Goal: Transaction & Acquisition: Purchase product/service

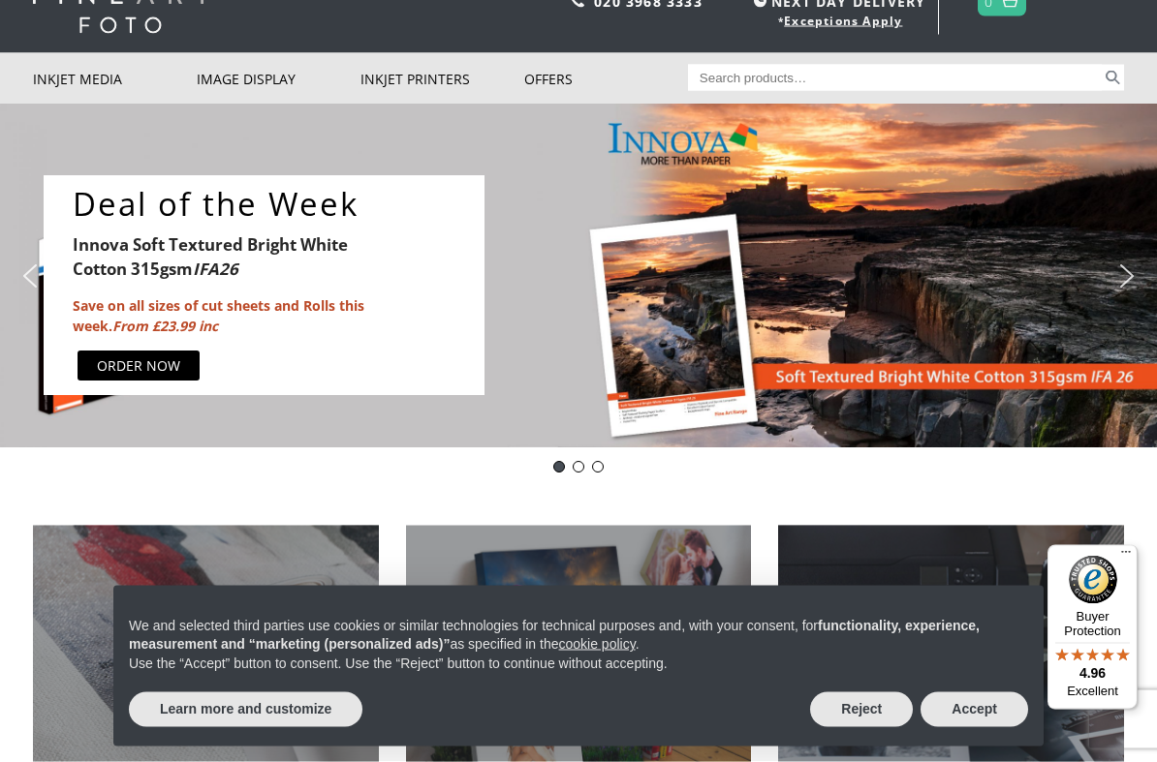
scroll to position [77, 0]
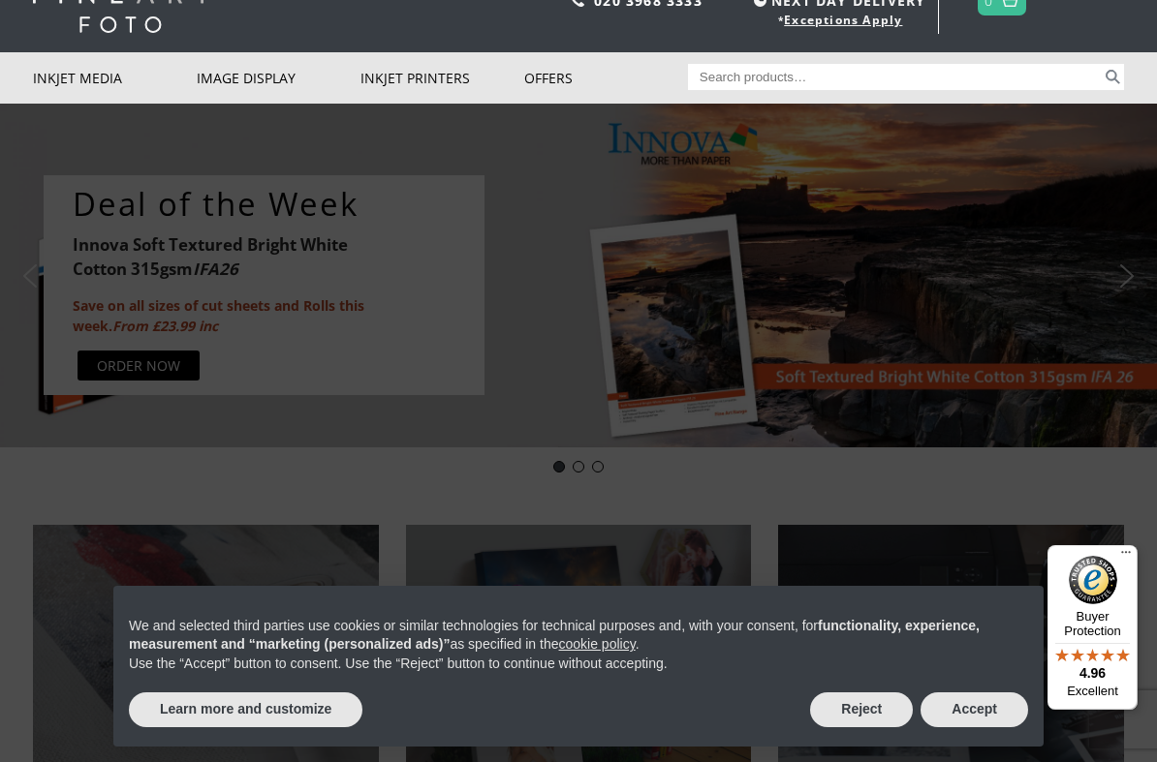
click at [0, 0] on link "Photo Frames" at bounding box center [0, 0] width 0 height 0
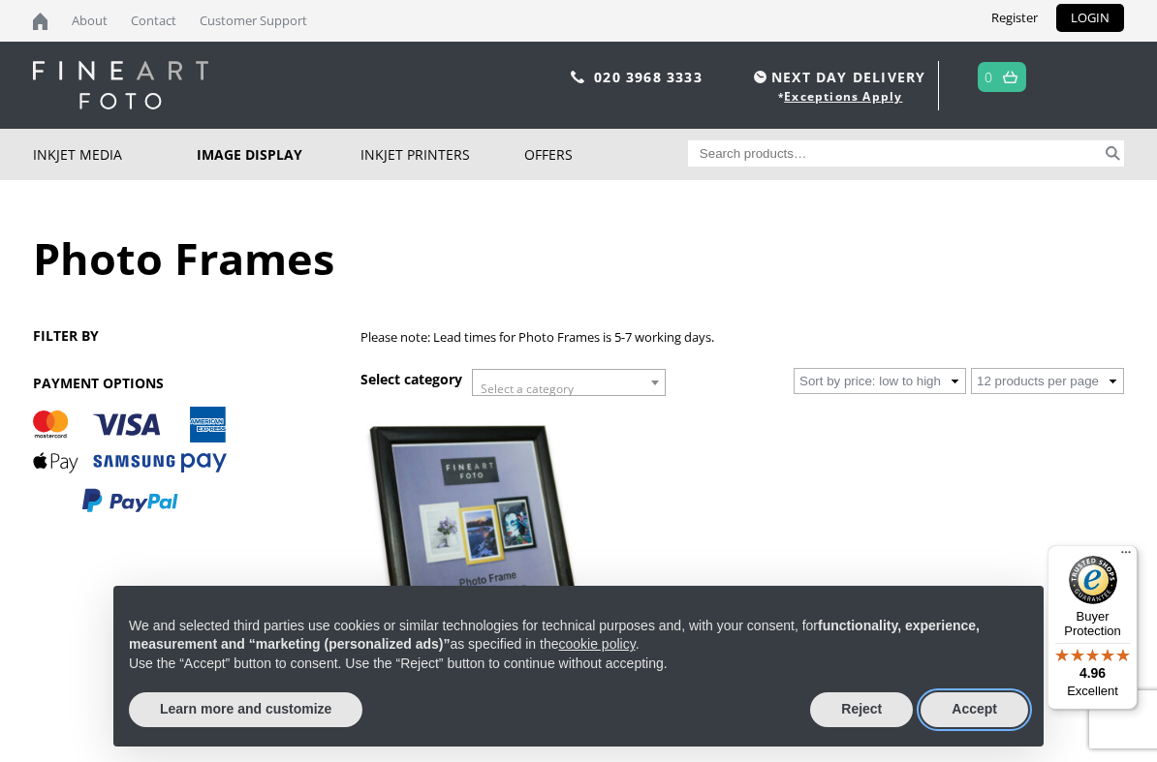
click at [979, 714] on button "Accept" at bounding box center [974, 710] width 108 height 35
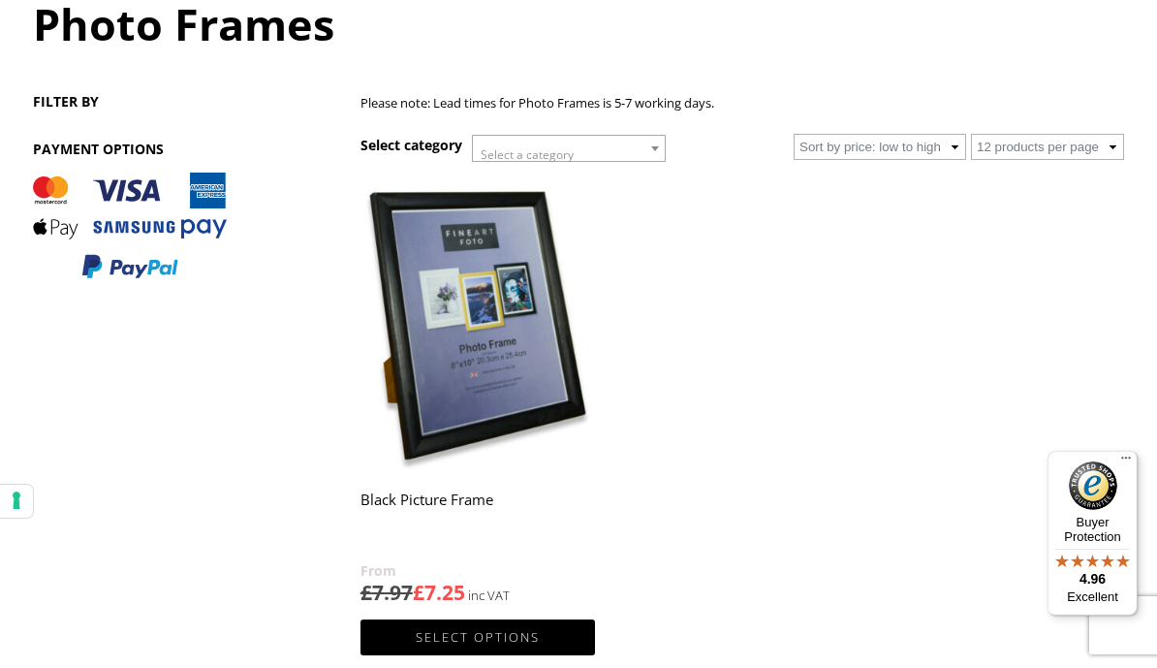
scroll to position [233, 0]
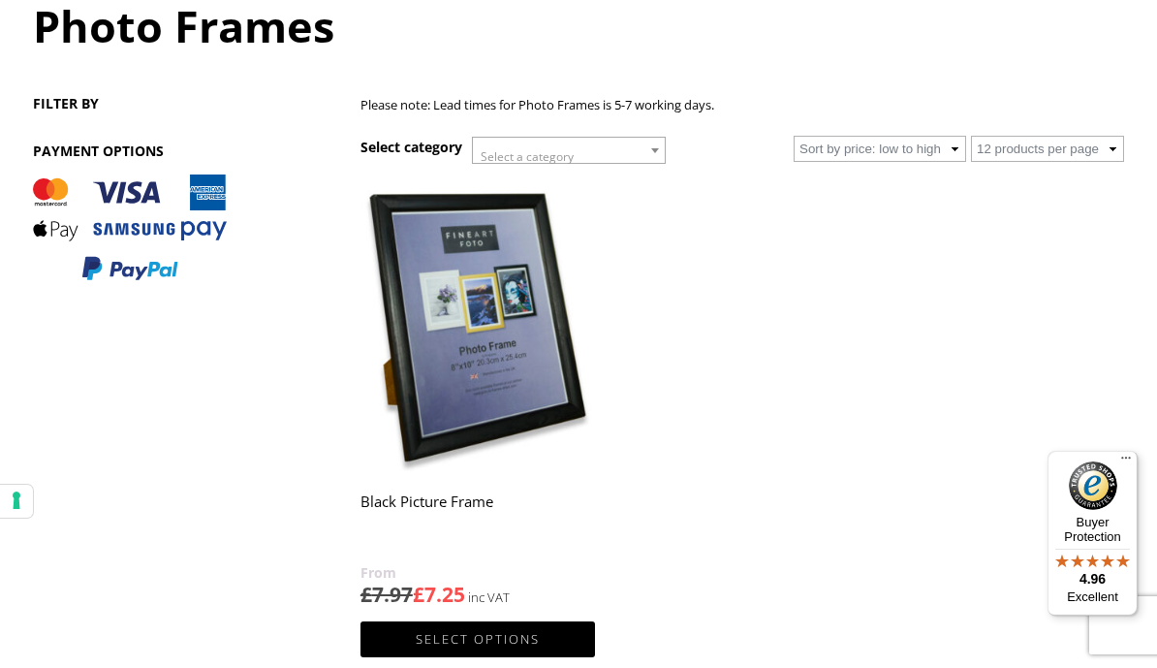
click at [650, 155] on span at bounding box center [654, 150] width 19 height 25
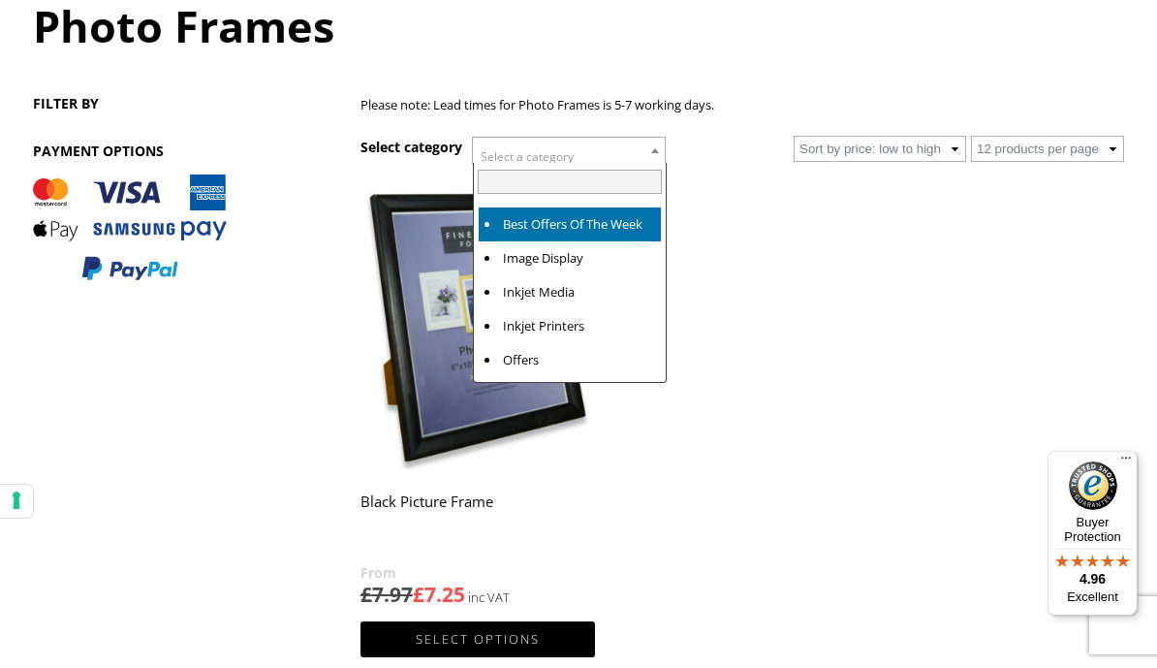
click at [727, 193] on ul "ON SALE Black Picture Frame £ 7.97 £ 7.25 Select options This product has multi…" at bounding box center [741, 446] width 763 height 538
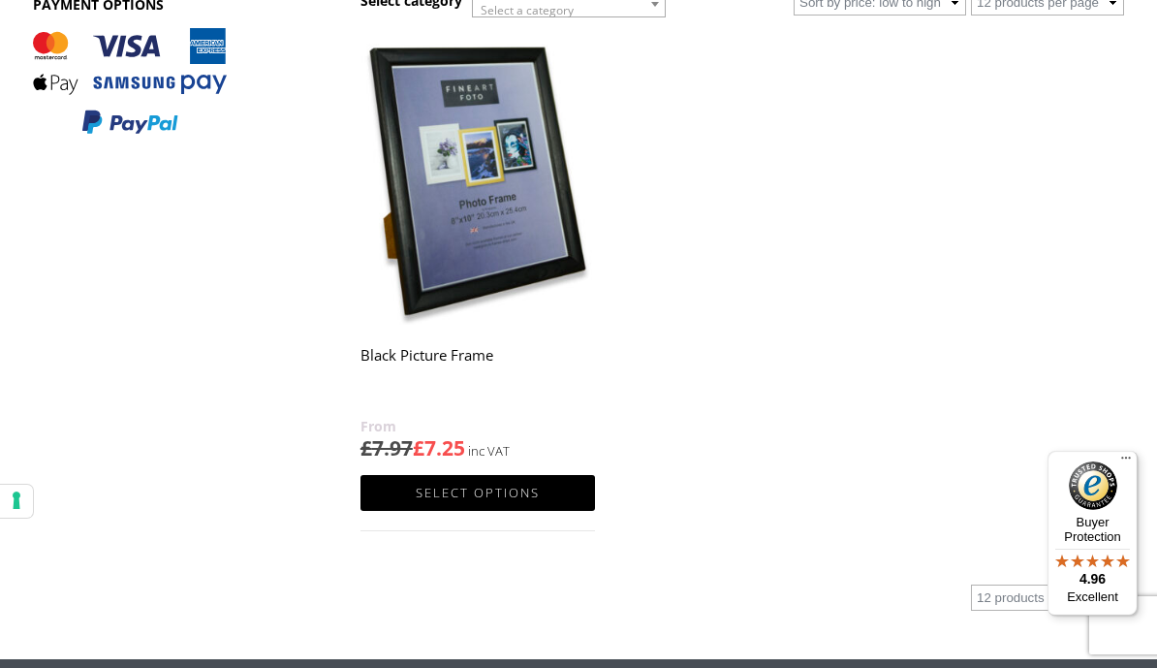
scroll to position [374, 0]
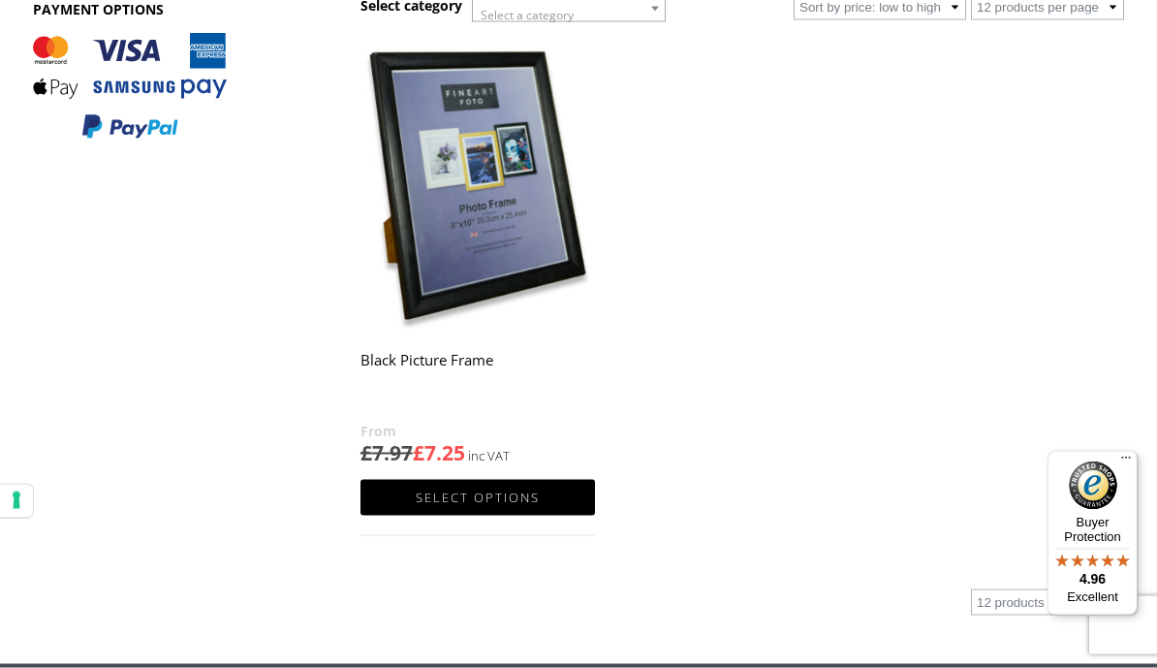
click at [494, 508] on link "Select options" at bounding box center [477, 498] width 234 height 36
click at [495, 503] on link "Select options" at bounding box center [477, 498] width 234 height 36
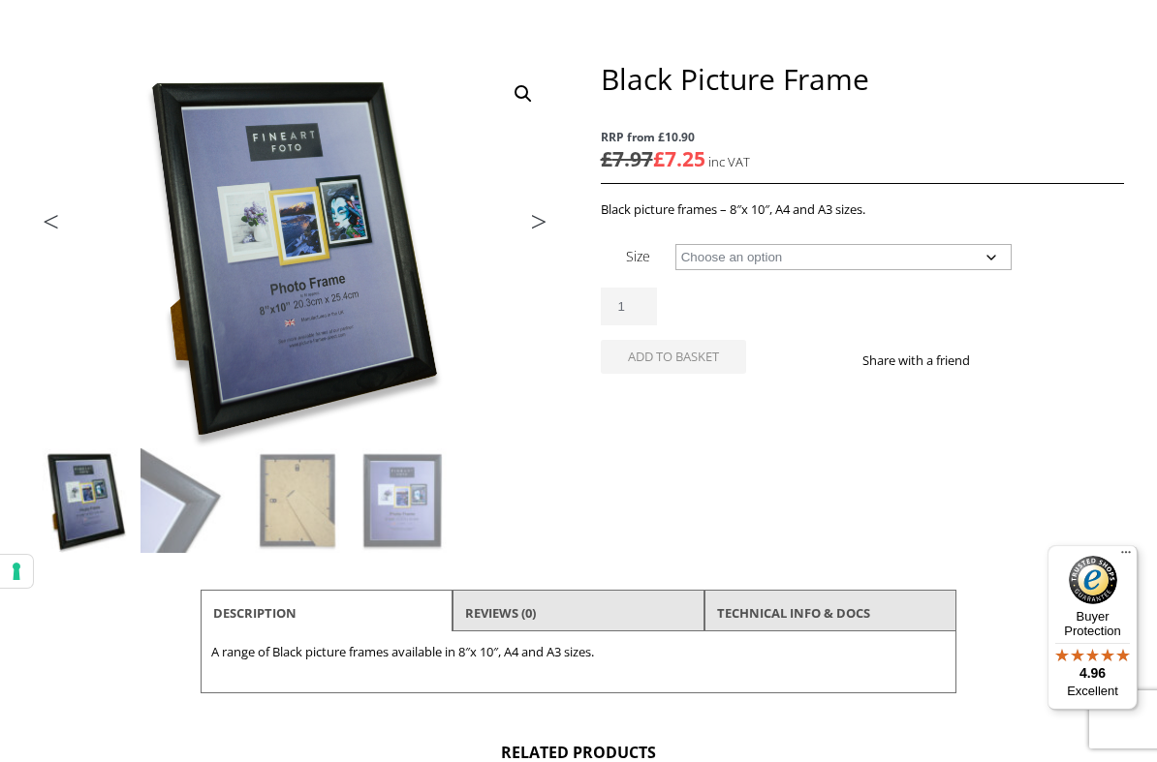
scroll to position [220, 0]
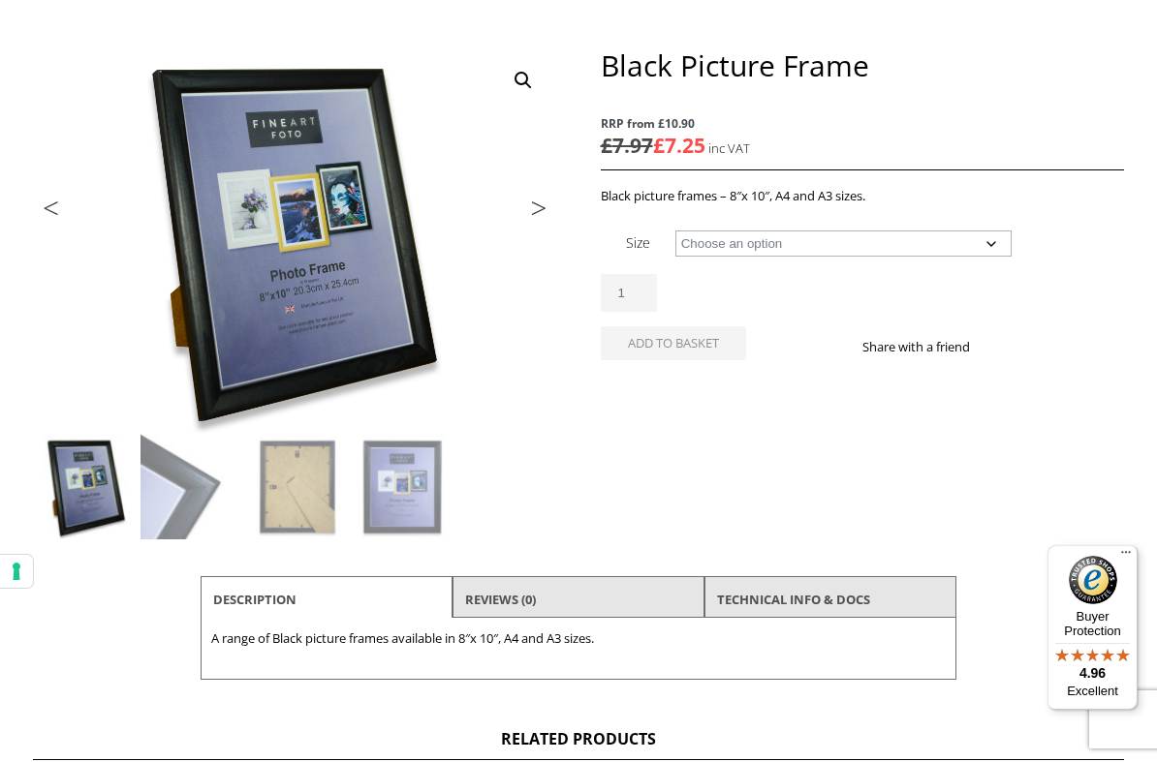
click at [1002, 245] on select "Choose an option 8" x 10" Frame A4 Frame A3 Frame" at bounding box center [843, 244] width 336 height 26
select select "a3-frame"
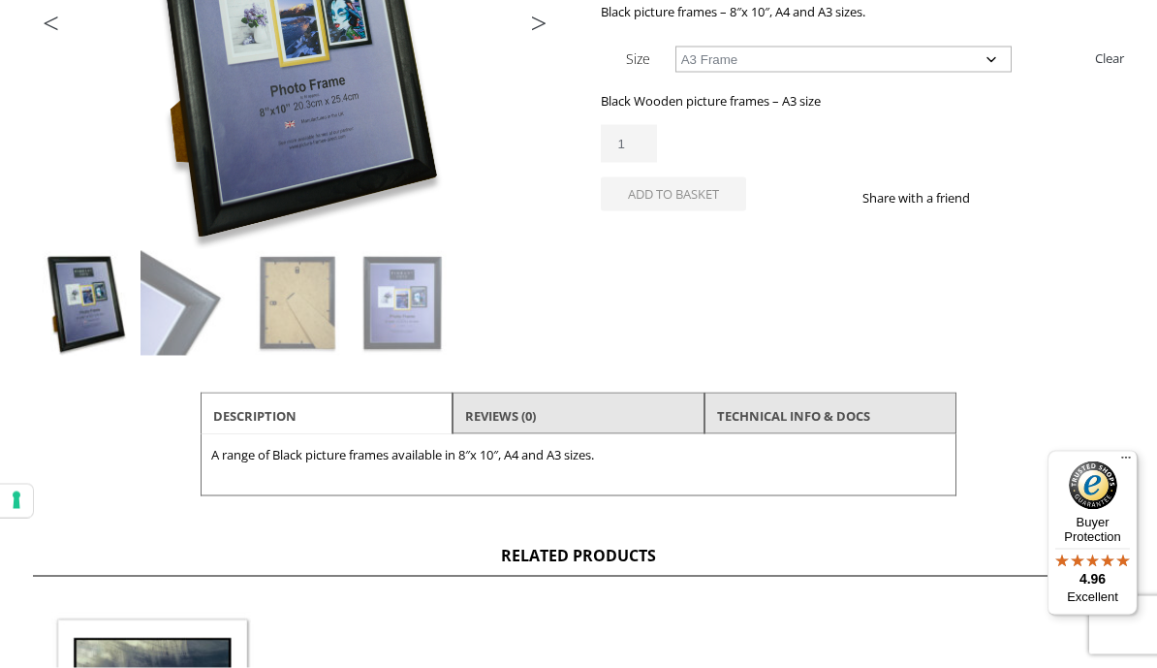
scroll to position [397, 0]
